Goal: Information Seeking & Learning: Understand process/instructions

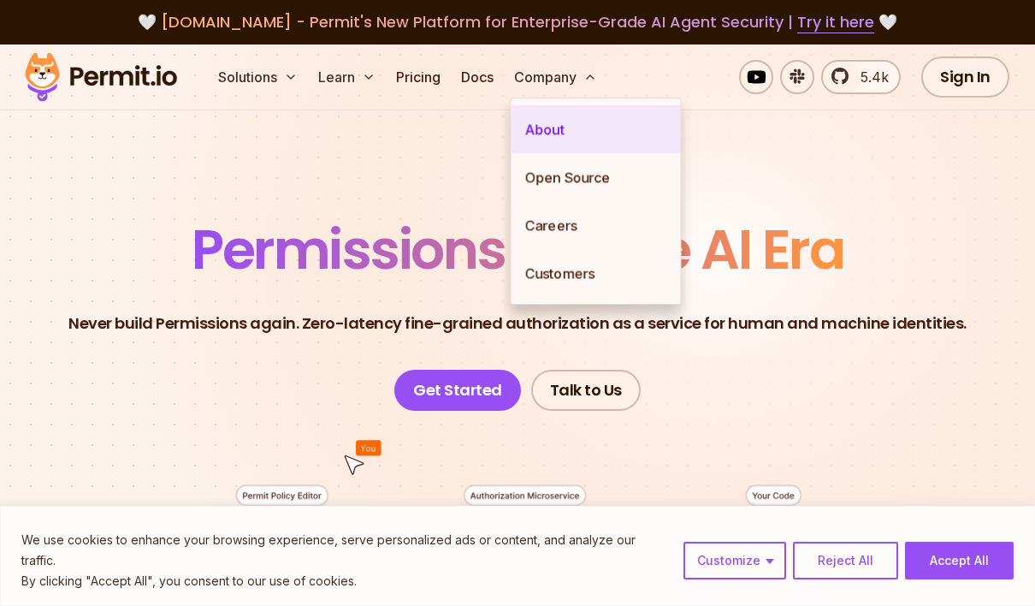
click at [559, 121] on link "About" at bounding box center [596, 129] width 169 height 48
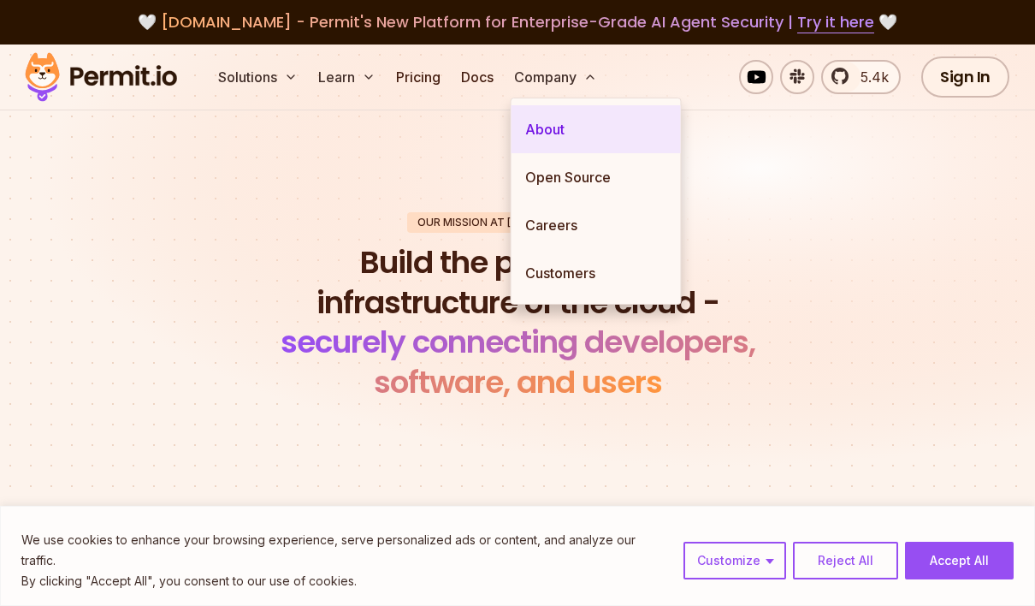
click at [565, 130] on link "About" at bounding box center [596, 129] width 169 height 48
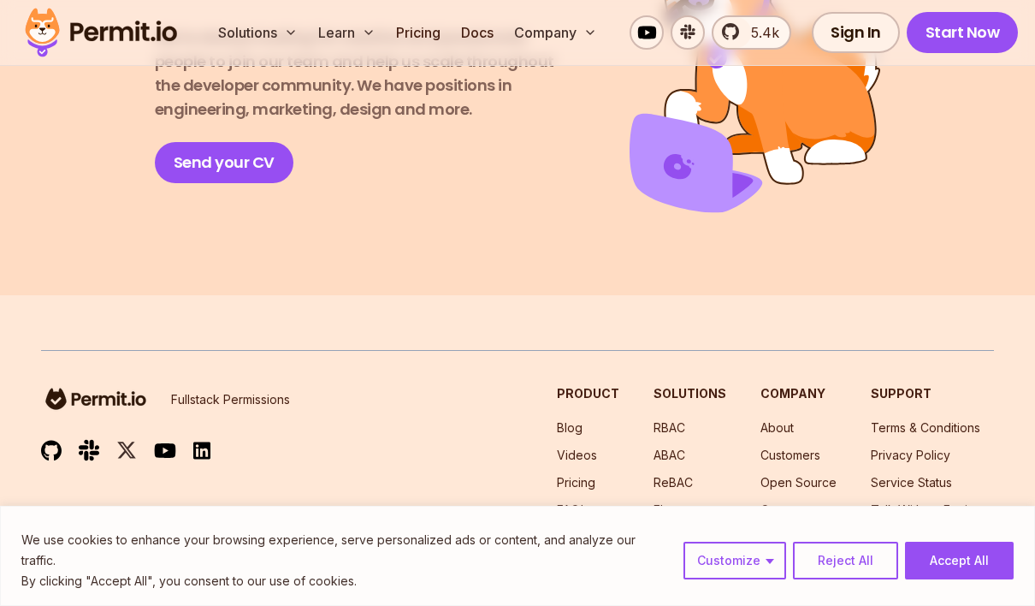
scroll to position [3227, 0]
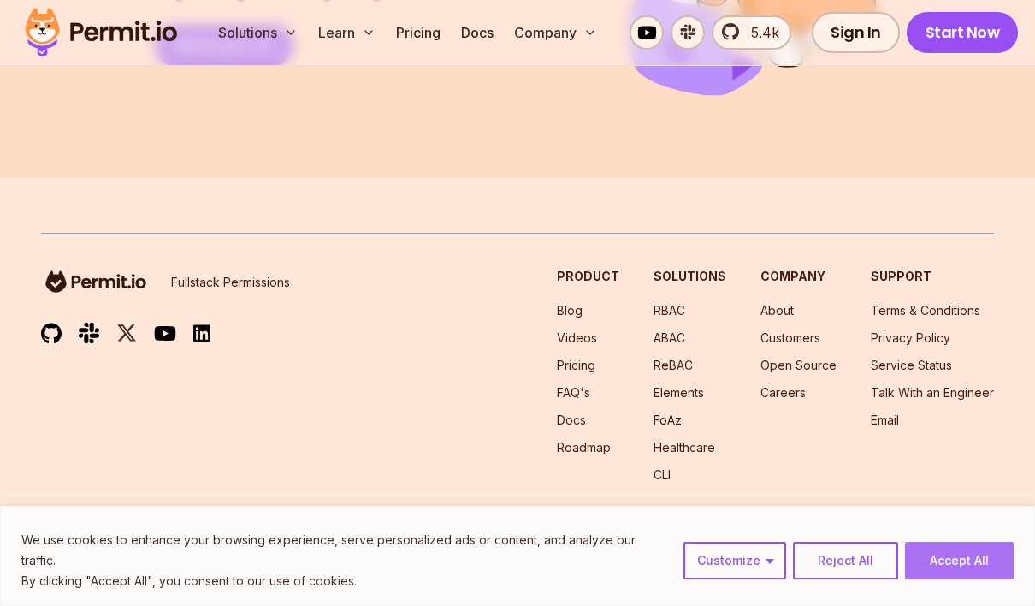
click at [944, 576] on button "Accept All" at bounding box center [959, 560] width 109 height 38
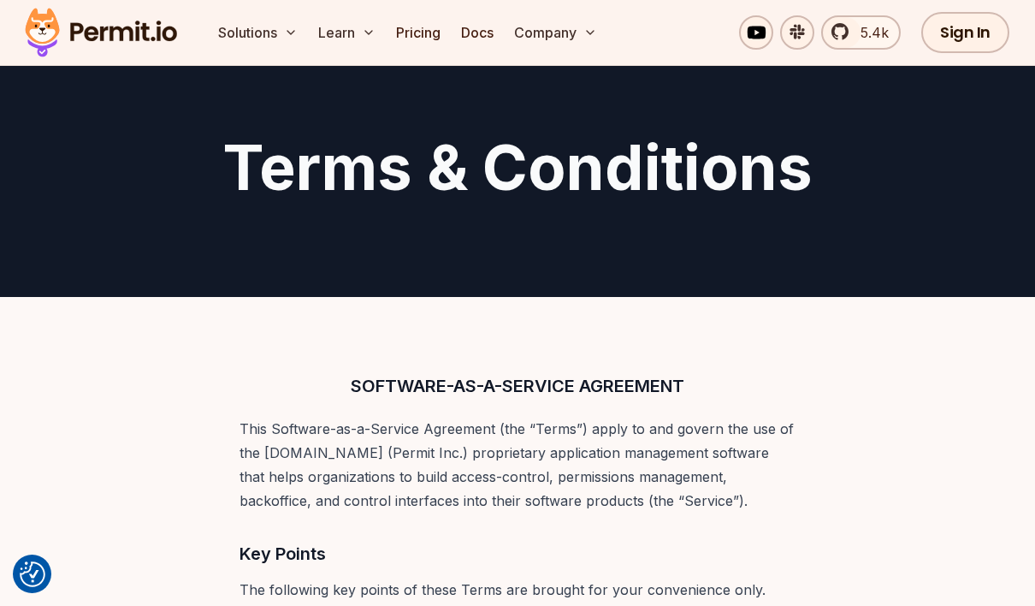
scroll to position [257, 0]
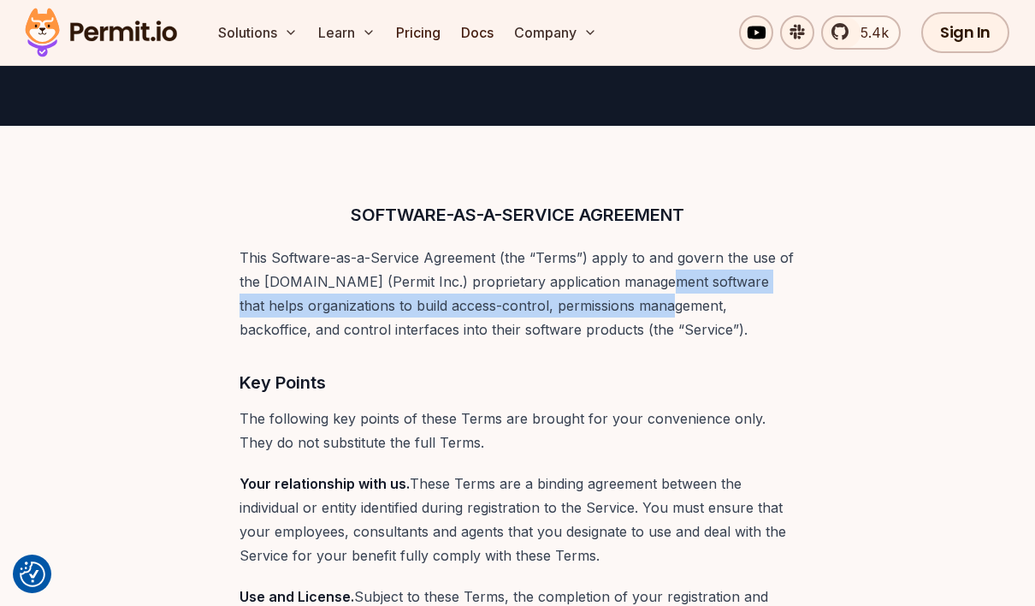
drag, startPoint x: 638, startPoint y: 276, endPoint x: 638, endPoint y: 324, distance: 47.9
click at [638, 324] on p "This Software-as-a-Service Agreement (the “Terms”) apply to and govern the use …" at bounding box center [518, 294] width 556 height 96
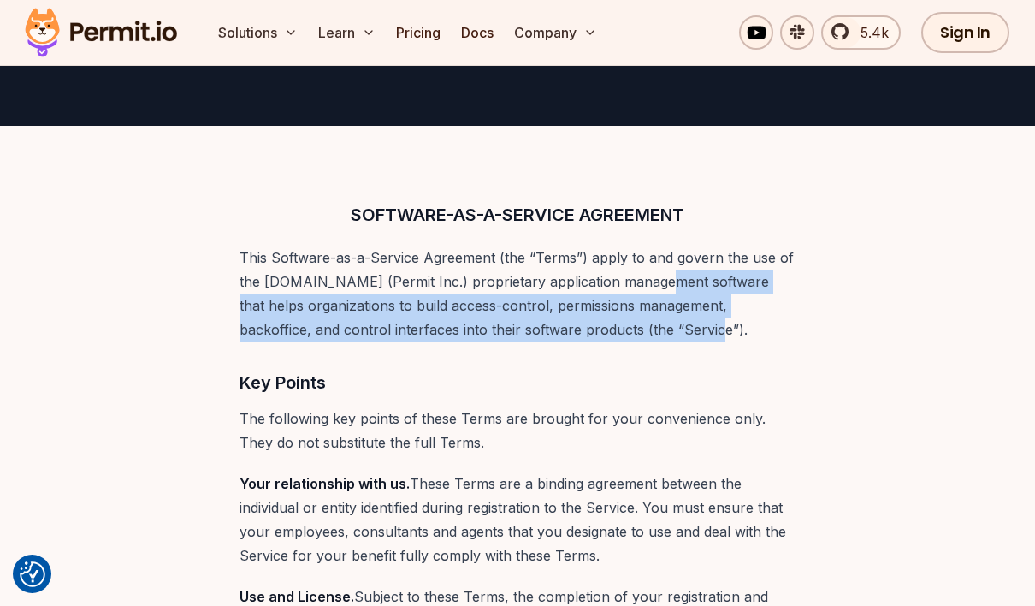
click at [639, 324] on p "This Software-as-a-Service Agreement (the “Terms”) apply to and govern the use …" at bounding box center [518, 294] width 556 height 96
click at [559, 296] on p "This Software-as-a-Service Agreement (the “Terms”) apply to and govern the use …" at bounding box center [518, 294] width 556 height 96
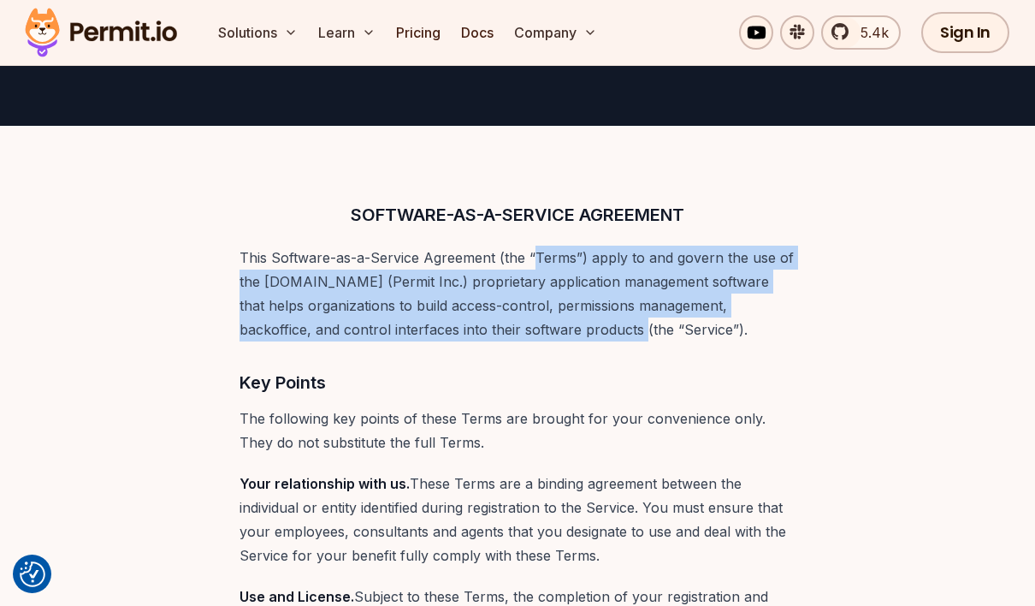
drag, startPoint x: 532, startPoint y: 265, endPoint x: 559, endPoint y: 324, distance: 65.1
click at [559, 324] on p "This Software-as-a-Service Agreement (the “Terms”) apply to and govern the use …" at bounding box center [518, 294] width 556 height 96
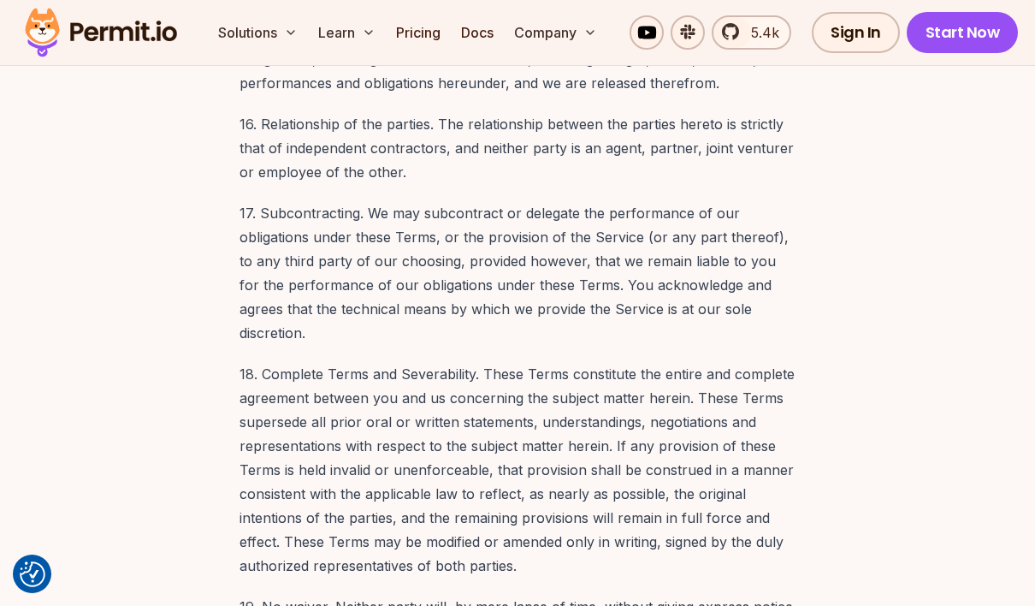
scroll to position [12732, 0]
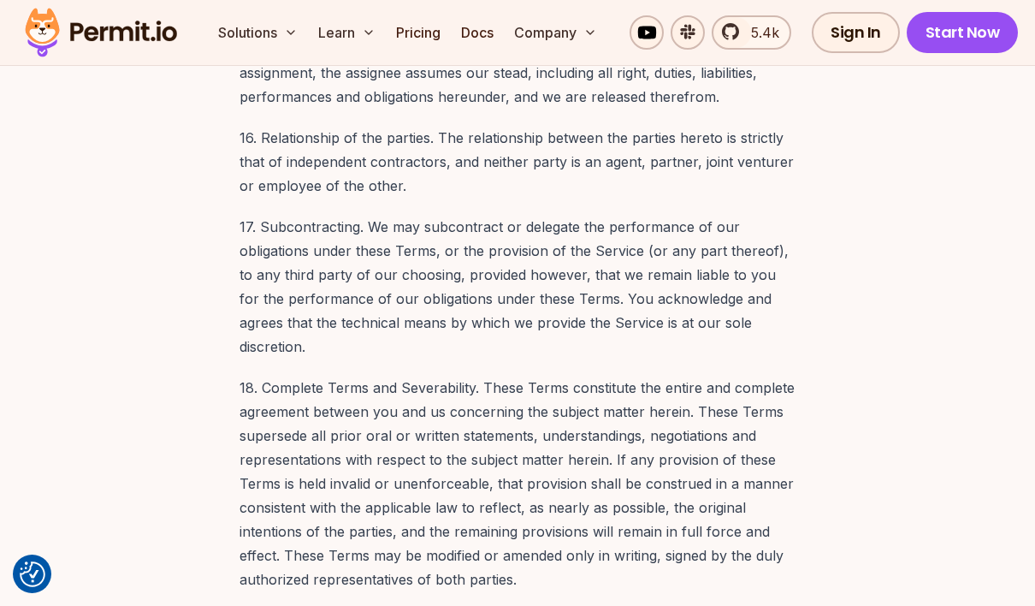
drag, startPoint x: 552, startPoint y: 511, endPoint x: 709, endPoint y: 520, distance: 157.7
drag, startPoint x: 708, startPoint y: 520, endPoint x: 516, endPoint y: 515, distance: 192.5
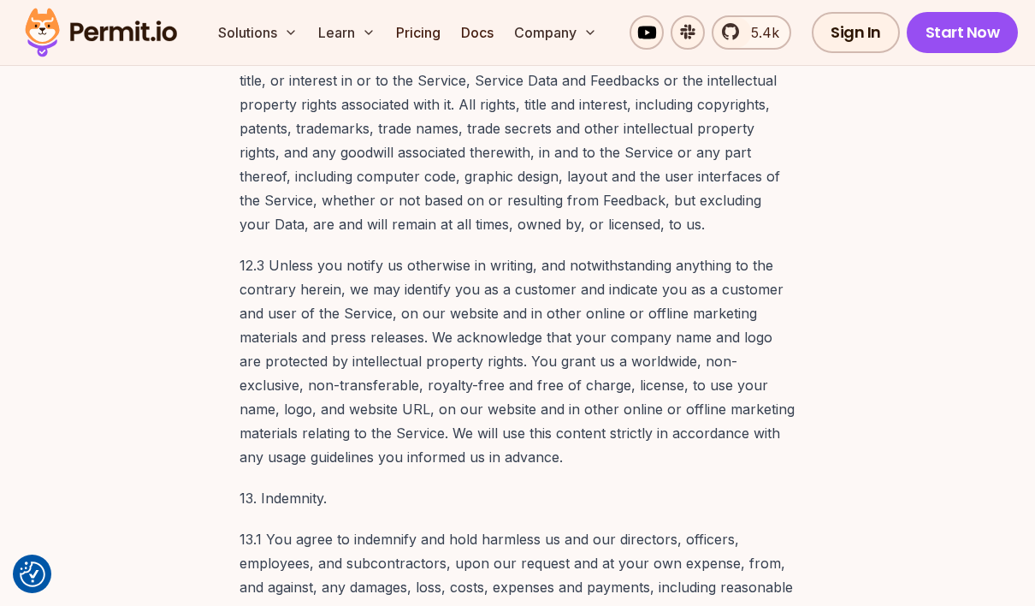
scroll to position [10935, 0]
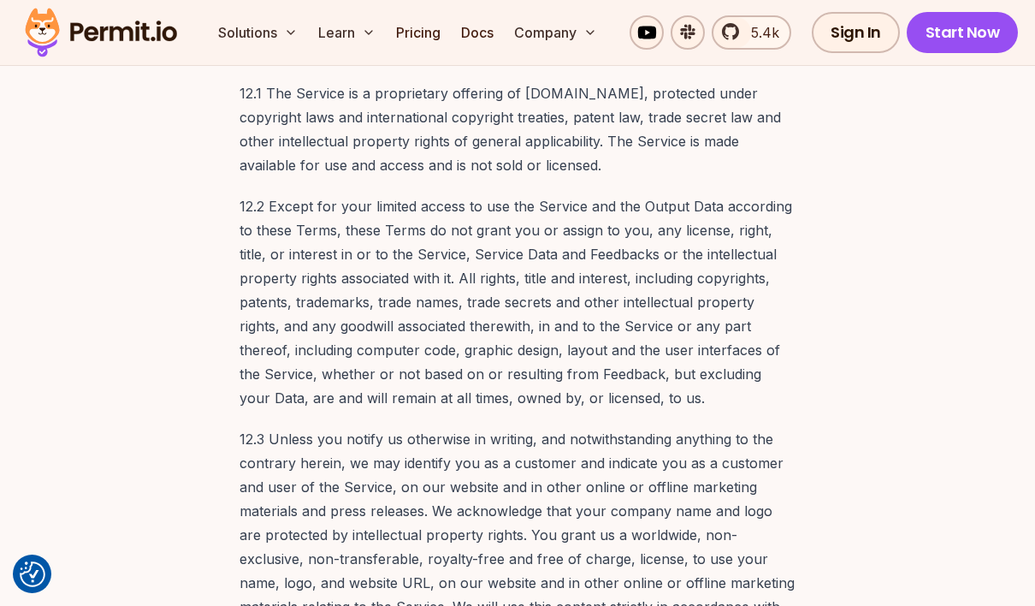
click at [108, 36] on img at bounding box center [101, 32] width 168 height 58
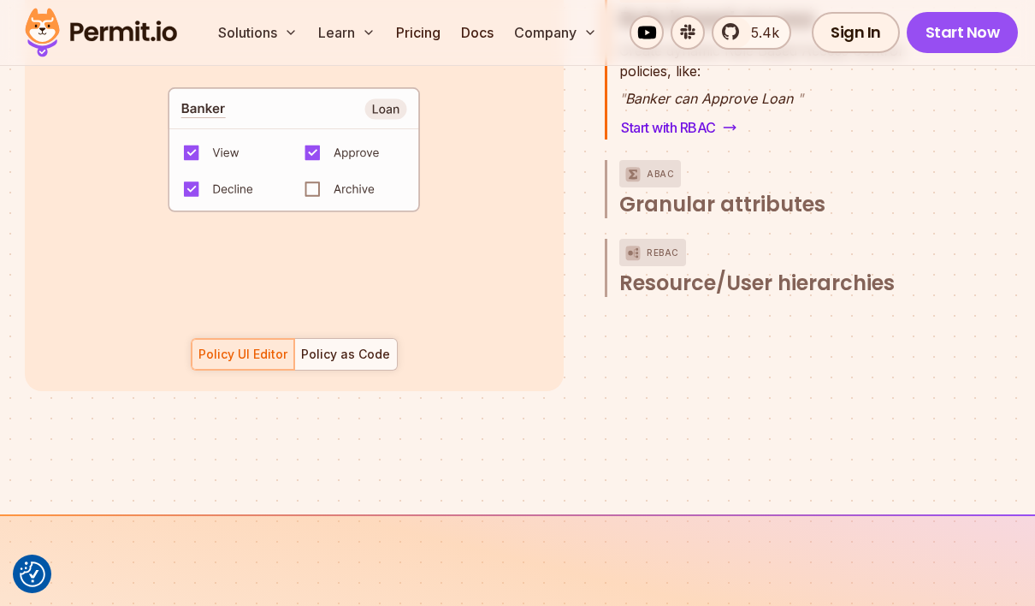
scroll to position [2823, 0]
